Goal: Task Accomplishment & Management: Complete application form

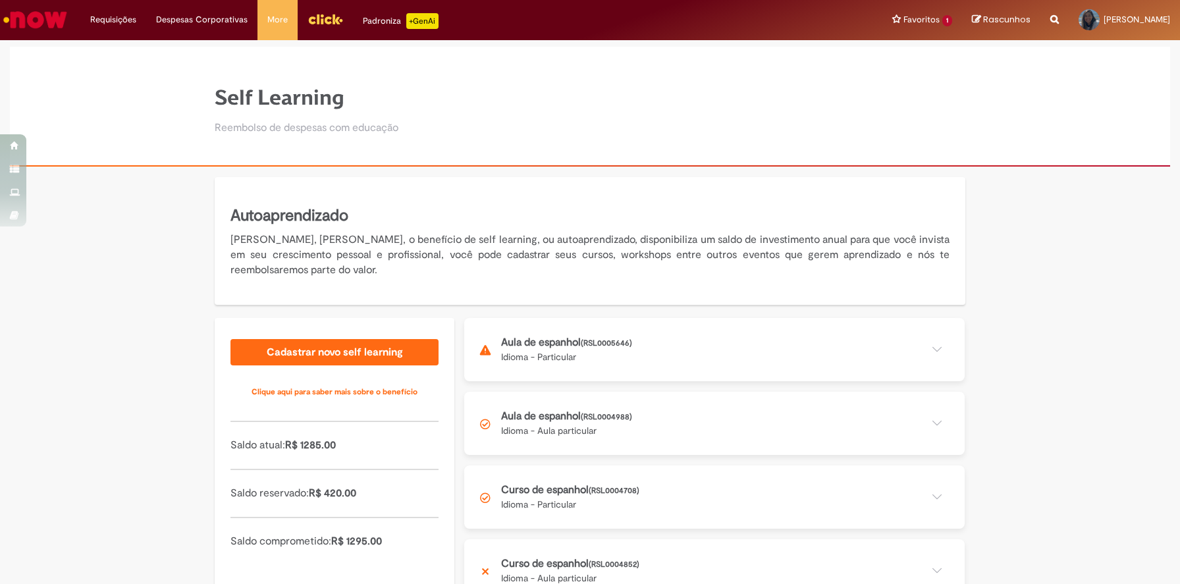
click at [590, 355] on button at bounding box center [714, 349] width 501 height 63
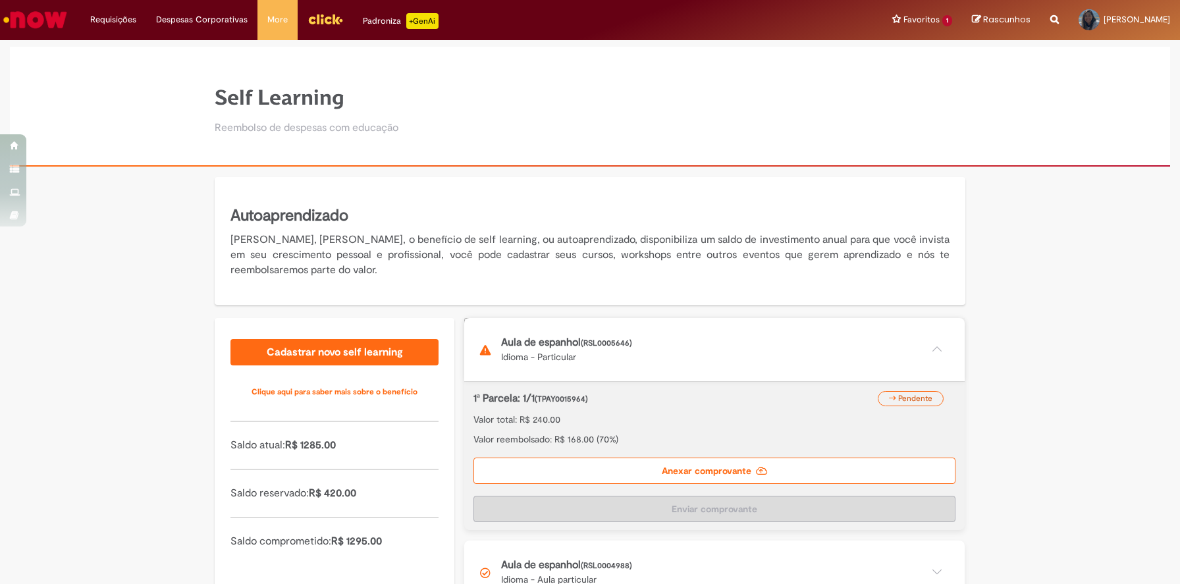
click at [782, 469] on label "Anexar comprovante" at bounding box center [715, 471] width 482 height 26
click at [643, 333] on input "Anexar comprovante" at bounding box center [553, 325] width 179 height 14
click at [744, 472] on label "Anexar comprovante" at bounding box center [715, 471] width 482 height 26
click at [643, 333] on input "Anexar comprovante" at bounding box center [553, 325] width 179 height 14
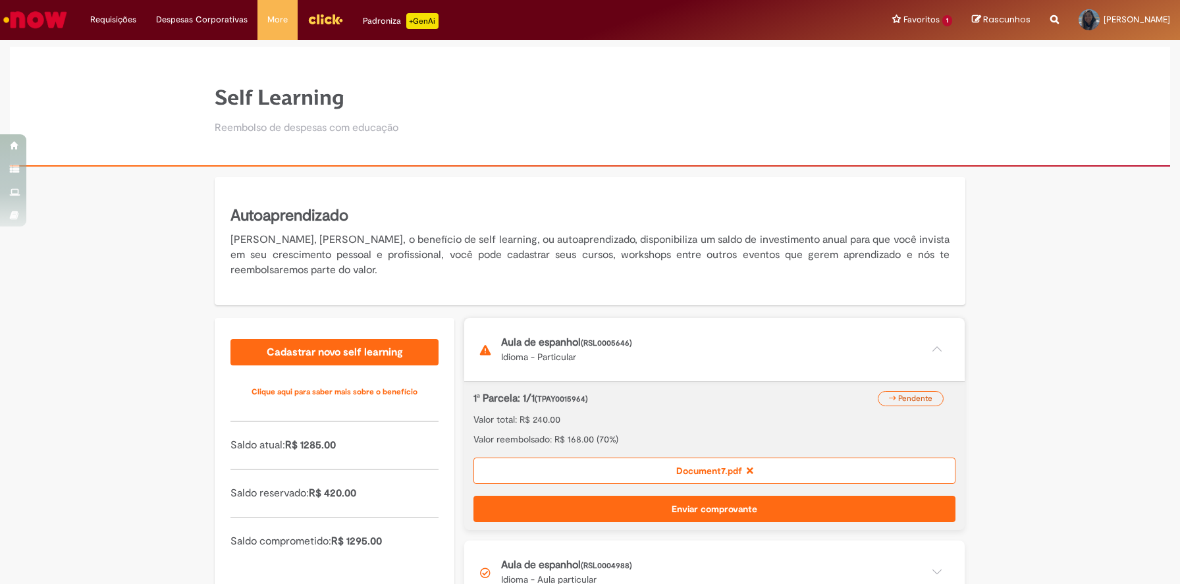
click at [786, 503] on button "Enviar comprovante" at bounding box center [715, 509] width 482 height 26
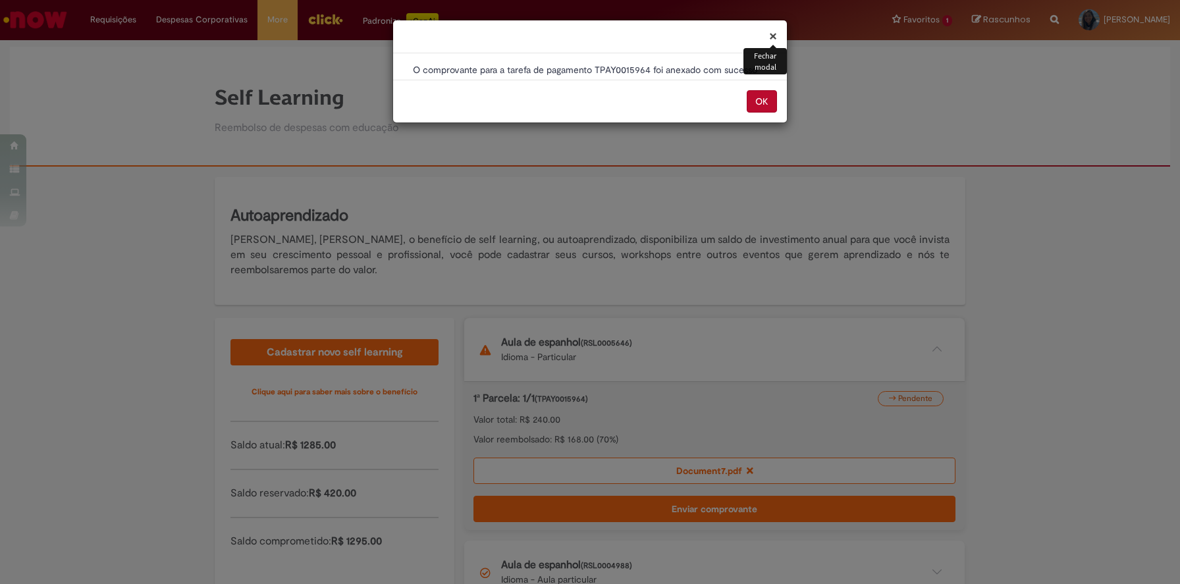
click at [759, 100] on button "OK" at bounding box center [762, 101] width 30 height 22
